Goal: Transaction & Acquisition: Register for event/course

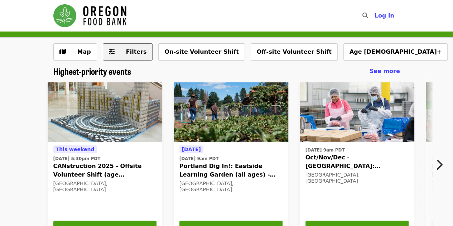
click at [126, 52] on span "Filters" at bounding box center [136, 51] width 21 height 7
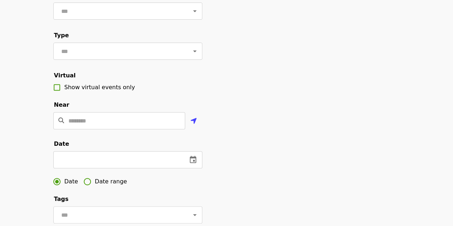
scroll to position [93, 0]
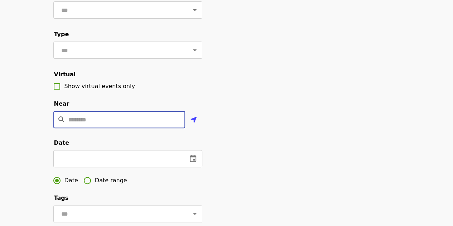
click at [95, 127] on input "Location" at bounding box center [126, 119] width 117 height 17
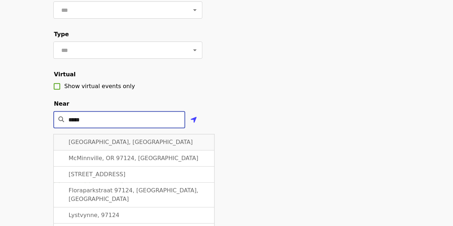
click at [105, 145] on span "[GEOGRAPHIC_DATA], [GEOGRAPHIC_DATA]" at bounding box center [131, 142] width 124 height 7
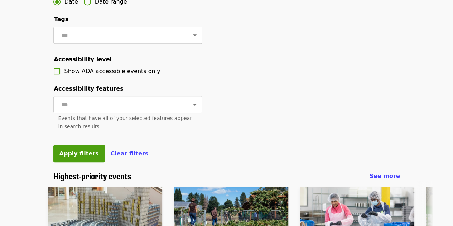
scroll to position [272, 0]
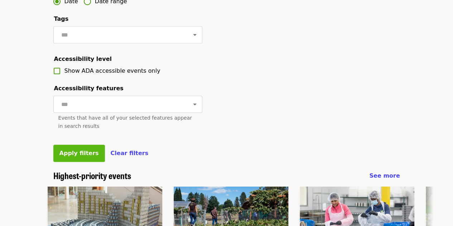
type input "**********"
click at [69, 156] on span "Apply filters" at bounding box center [78, 153] width 39 height 7
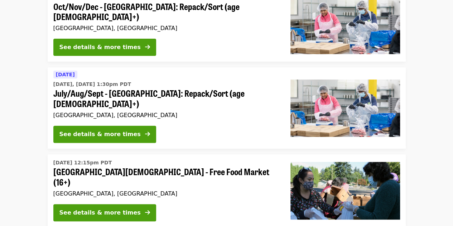
scroll to position [101, 0]
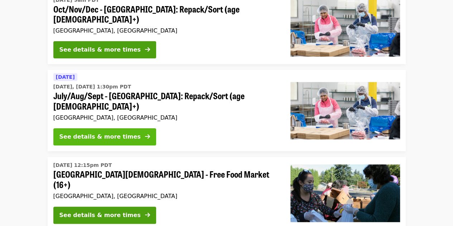
click at [103, 133] on div "See details & more times" at bounding box center [99, 137] width 81 height 9
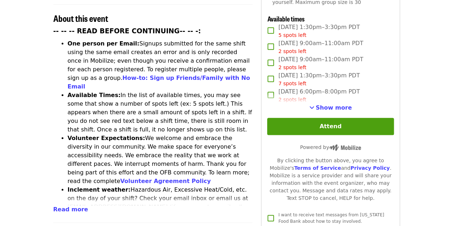
scroll to position [280, 0]
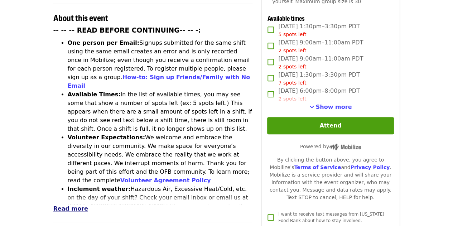
click at [57, 205] on span "Read more" at bounding box center [70, 208] width 35 height 7
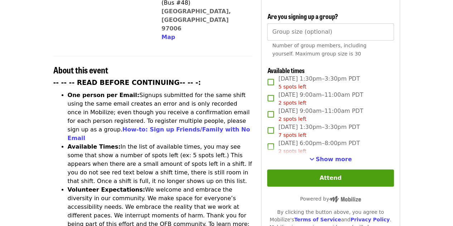
scroll to position [228, 0]
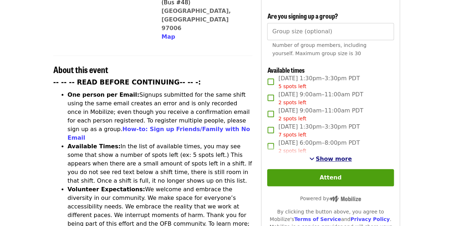
click at [331, 158] on span "Show more" at bounding box center [334, 158] width 36 height 7
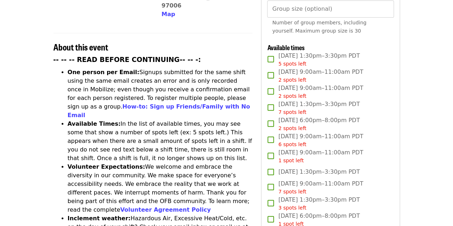
scroll to position [0, 0]
